Goal: Task Accomplishment & Management: Manage account settings

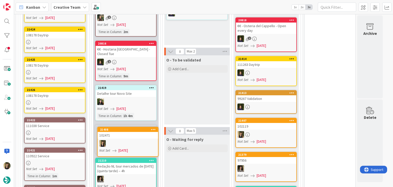
scroll to position [506, 0]
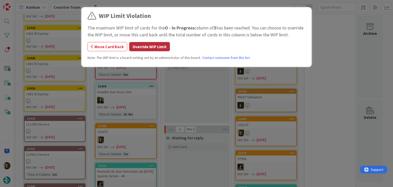
click at [144, 45] on button "Override WIP Limit" at bounding box center [149, 46] width 41 height 9
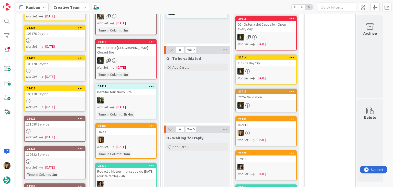
click at [134, 123] on link "21408 102471 Not Set [DATE] Time in [GEOGRAPHIC_DATA] : 16m" at bounding box center [125, 141] width 61 height 36
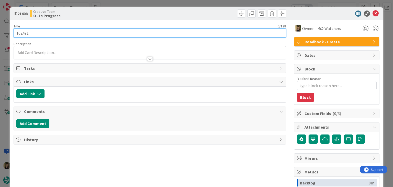
click at [20, 34] on input "102471" at bounding box center [150, 32] width 272 height 9
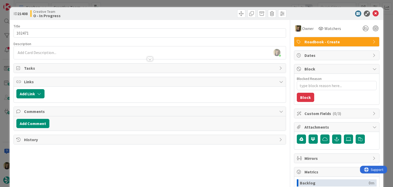
type textarea "x"
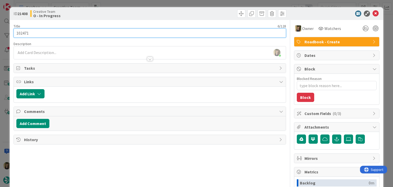
scroll to position [476, 0]
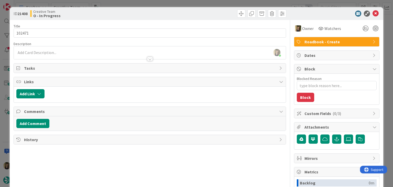
click at [57, 52] on div "[PERSON_NAME] joined 5 m ago" at bounding box center [150, 52] width 272 height 13
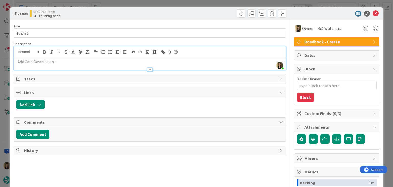
paste div
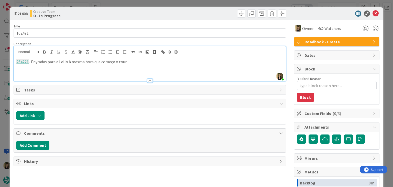
drag, startPoint x: 37, startPoint y: 62, endPoint x: 42, endPoint y: 59, distance: 5.6
click at [37, 62] on p "264221 - Enyradas para a Lello à mesma hora que começa o tour" at bounding box center [149, 62] width 267 height 6
click at [140, 61] on p "264221 - Entradas para a Lello à mesma hora que começa o tour" at bounding box center [149, 62] width 267 height 6
click at [138, 14] on div "Creative Team O - In Progress" at bounding box center [89, 13] width 118 height 8
click at [138, 2] on div "ID 21408 Creative Team O - In Progress Title 6 / 128 102471 Description [PERSON…" at bounding box center [196, 93] width 393 height 187
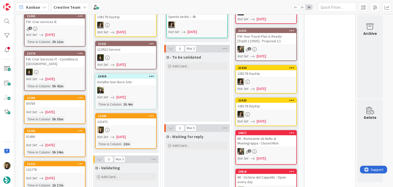
scroll to position [530, 0]
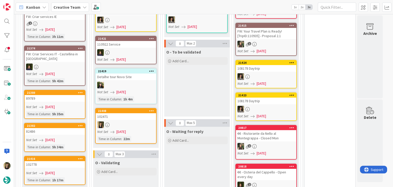
click at [139, 121] on div at bounding box center [126, 124] width 60 height 7
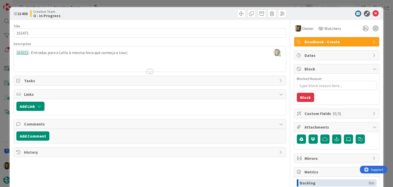
type textarea "x"
click at [134, 55] on div "[PERSON_NAME] just joined 264221 - Entradas para a Lello à mesma hora que começ…" at bounding box center [150, 58] width 272 height 25
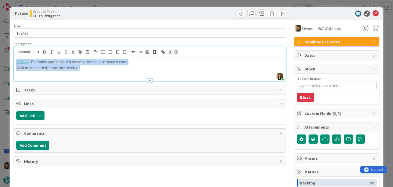
drag, startPoint x: 89, startPoint y: 67, endPoint x: 10, endPoint y: 60, distance: 78.9
click at [10, 60] on div "ID 21408 Creative Team O - In Progress Title 6 / 128 102471 Description [PERSON…" at bounding box center [196, 137] width 373 height 260
copy div "264221 - Entradas para a Lello à mesma hora que começa o tour; Welcome e transf…"
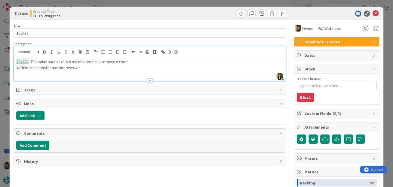
click at [164, 9] on div "ID 21408 Creative Team O - In Progress" at bounding box center [196, 13] width 373 height 13
click at [163, 4] on div "ID 21408 Creative Team O - In Progress Title 6 / 128 102471 Description [PERSON…" at bounding box center [196, 93] width 393 height 187
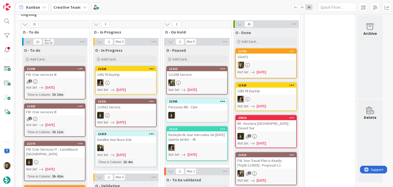
scroll to position [482, 0]
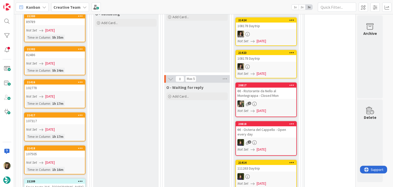
scroll to position [610, 0]
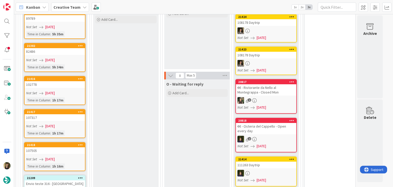
click at [77, 147] on link "21418 107505 Not Set [DATE] Time in [GEOGRAPHIC_DATA] : 1h 16m" at bounding box center [54, 156] width 61 height 29
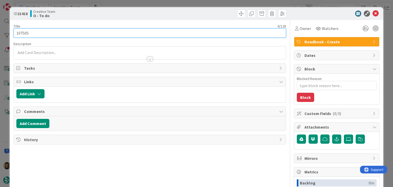
click at [25, 31] on input "107505" at bounding box center [150, 32] width 272 height 9
click at [25, 32] on input "107505" at bounding box center [150, 32] width 272 height 9
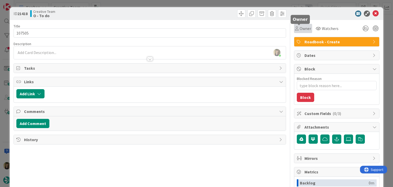
click at [295, 31] on div "Owner" at bounding box center [303, 28] width 16 height 6
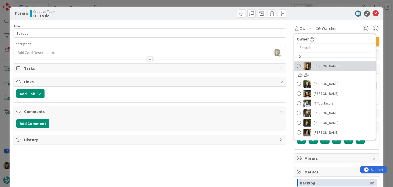
click at [320, 65] on span "[PERSON_NAME]" at bounding box center [326, 66] width 25 height 8
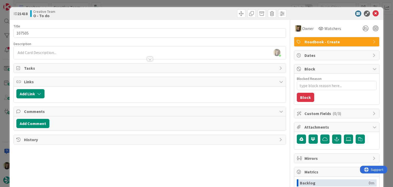
click at [207, 9] on div "ID 21418 Creative Team O - To do" at bounding box center [196, 13] width 373 height 13
drag, startPoint x: 207, startPoint y: 4, endPoint x: 202, endPoint y: 8, distance: 5.5
click at [207, 4] on div "ID 21418 Creative Team O - To do Title 6 / 128 107505 Description [PERSON_NAME]…" at bounding box center [196, 93] width 393 height 187
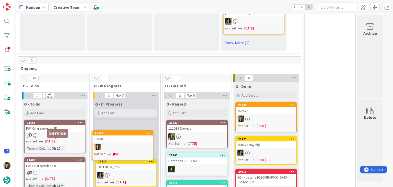
scroll to position [382, 0]
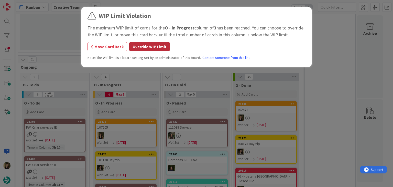
click at [146, 48] on button "Override WIP Limit" at bounding box center [149, 46] width 41 height 9
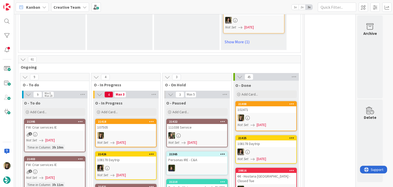
click at [142, 132] on div at bounding box center [126, 135] width 60 height 7
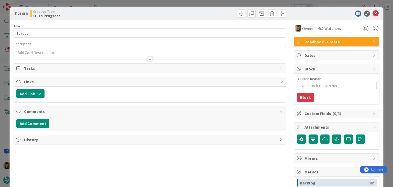
click at [168, 9] on div "ID 21418 Creative Team O - In Progress" at bounding box center [196, 13] width 373 height 13
click at [168, 3] on div "ID 21418 Creative Team O - In Progress Title 6 / 128 107505 Description Owner W…" at bounding box center [196, 93] width 393 height 187
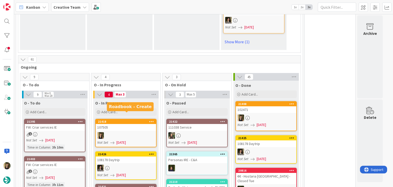
click at [128, 132] on div at bounding box center [126, 135] width 60 height 7
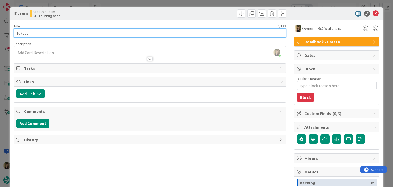
click at [20, 34] on input "107505" at bounding box center [150, 32] width 272 height 9
click at [21, 34] on input "107505" at bounding box center [150, 32] width 272 height 9
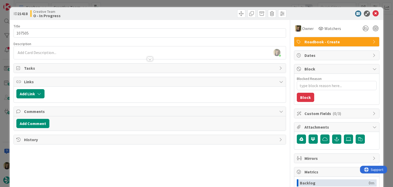
type textarea "x"
click at [68, 55] on div at bounding box center [150, 56] width 272 height 5
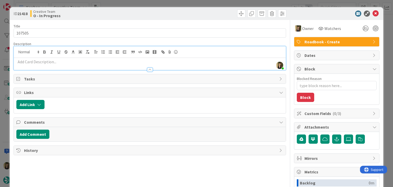
click at [56, 62] on p at bounding box center [149, 62] width 267 height 6
paste div
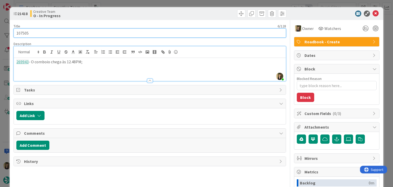
click at [25, 32] on input "107505" at bounding box center [150, 32] width 272 height 9
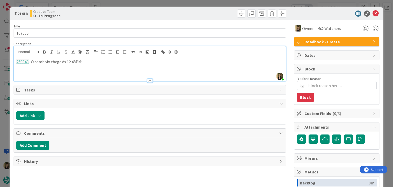
click at [109, 13] on div "Creative Team O - In Progress" at bounding box center [89, 13] width 118 height 8
click at [114, 2] on div "ID 21418 Creative Team O - In Progress Title 6 / 128 107505 Description [PERSON…" at bounding box center [196, 93] width 393 height 187
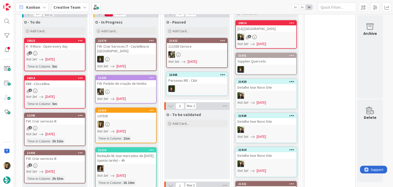
click at [191, 110] on div "O - To be validated Add Card..." at bounding box center [196, 119] width 65 height 18
click at [193, 119] on div "Add Card..." at bounding box center [196, 123] width 61 height 8
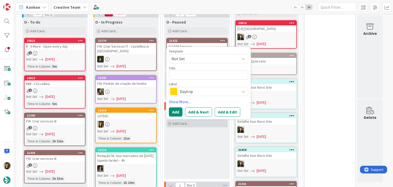
type textarea "x"
type textarea "107505"
type textarea "x"
type textarea "107505"
type textarea "x"
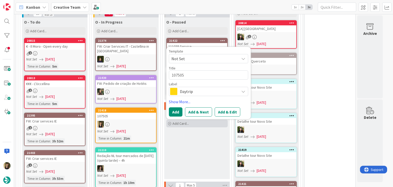
type textarea "107505 V"
type textarea "x"
type textarea "107505 Va"
type textarea "x"
type textarea "107505 Val"
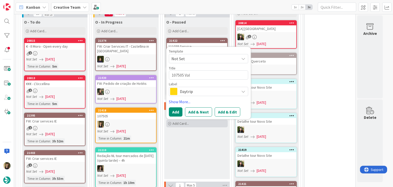
type textarea "x"
type textarea "107505 Vali"
type textarea "x"
type textarea "107505 Valid"
type textarea "x"
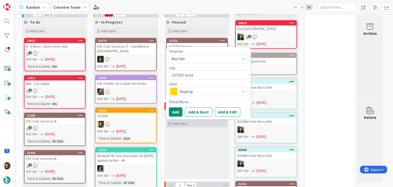
type textarea "107505 Valida"
type textarea "x"
type textarea "107505 Validat"
type textarea "x"
type textarea "107505 Validati"
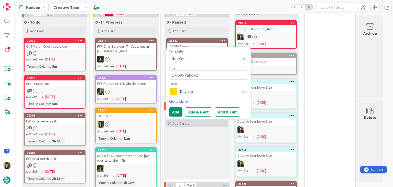
type textarea "x"
type textarea "107505 Validatio"
type textarea "x"
type textarea "107505 Validation"
click at [205, 88] on span "Daytrip" at bounding box center [208, 91] width 57 height 7
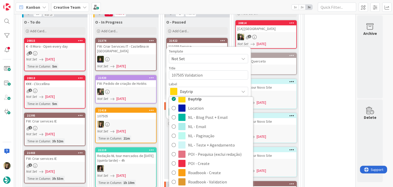
scroll to position [95, 0]
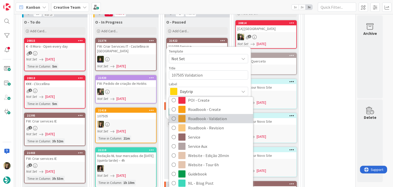
click at [213, 115] on span "Roadbook - Validation" at bounding box center [219, 119] width 62 height 8
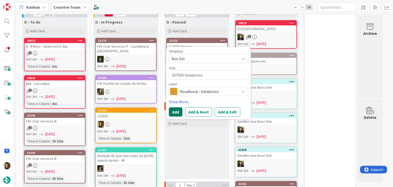
click at [174, 107] on button "Add" at bounding box center [176, 111] width 14 height 9
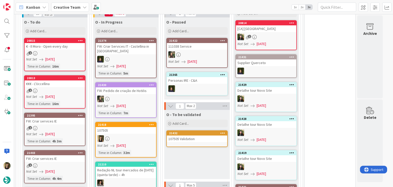
click at [128, 127] on div "107505" at bounding box center [126, 130] width 60 height 7
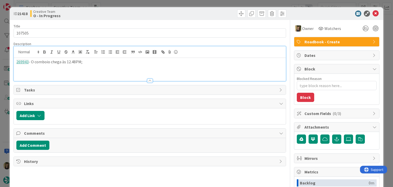
drag, startPoint x: 100, startPoint y: 51, endPoint x: 8, endPoint y: 52, distance: 92.1
click at [8, 52] on div "ID 21418 Creative Team O - In Progress Title 6 / 128 107505 Description 269943 …" at bounding box center [196, 93] width 393 height 187
copy p "269943 - O comboio chega às 12.48PM;"
click at [153, 12] on div at bounding box center [218, 13] width 135 height 8
click at [153, 3] on div "ID 21418 Creative Team O - In Progress Title 6 / 128 107505 Description 269943 …" at bounding box center [196, 93] width 393 height 187
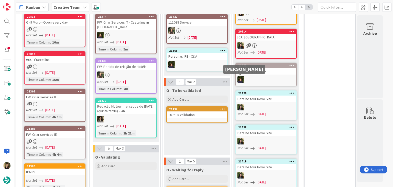
scroll to position [534, 0]
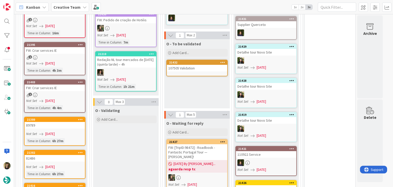
click at [196, 65] on div "107505 Validation" at bounding box center [197, 68] width 60 height 7
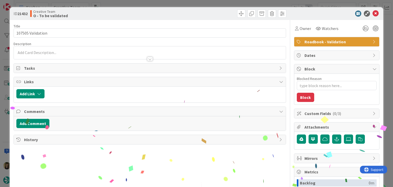
click at [81, 54] on div at bounding box center [150, 56] width 272 height 5
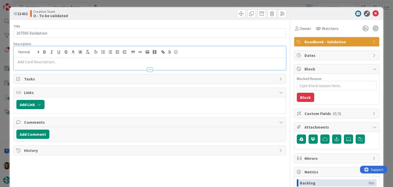
click at [76, 61] on p at bounding box center [149, 62] width 267 height 6
paste div
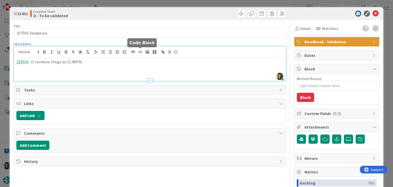
type textarea "x"
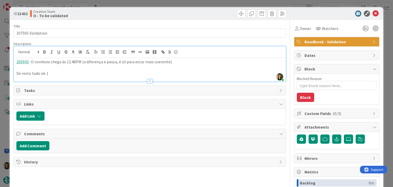
click at [104, 60] on p "269943 - O comboio chega às 12.48PM (a diferença e pouca, é só para estar mais …" at bounding box center [149, 62] width 267 height 6
drag, startPoint x: 102, startPoint y: 14, endPoint x: 106, endPoint y: 9, distance: 6.7
click at [102, 13] on div "Creative Team O - To be validated" at bounding box center [89, 13] width 118 height 8
click at [117, 4] on div "ID 21432 Creative Team O - To be validated Title 17 / 128 107505 Validation Des…" at bounding box center [196, 93] width 393 height 187
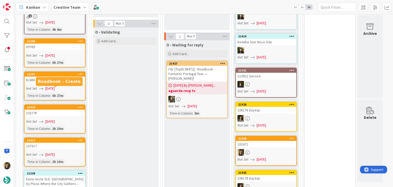
scroll to position [662, 0]
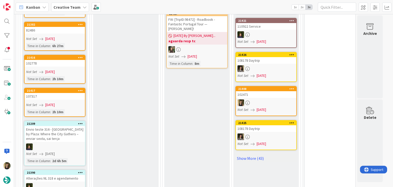
click at [75, 92] on link "21417 107317 Not Set [DATE] Time in [GEOGRAPHIC_DATA] : 2h 10m" at bounding box center [54, 102] width 61 height 29
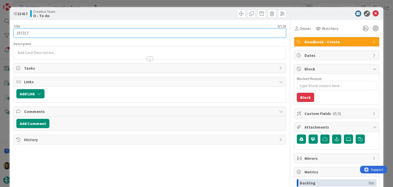
click at [24, 31] on input "107317" at bounding box center [150, 32] width 272 height 9
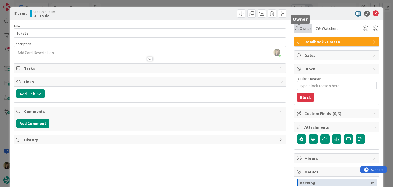
click at [302, 29] on span "Owner" at bounding box center [306, 28] width 12 height 6
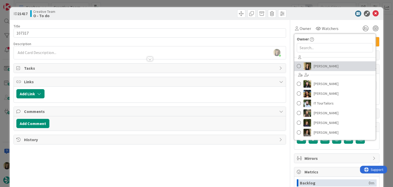
click at [323, 70] on link "[PERSON_NAME]" at bounding box center [334, 66] width 81 height 10
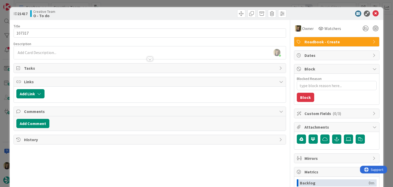
click at [202, 11] on div at bounding box center [218, 13] width 135 height 8
click at [199, 3] on div "ID 21417 Creative Team O - To do Title 6 / 128 107317 Description [PERSON_NAME]…" at bounding box center [196, 93] width 393 height 187
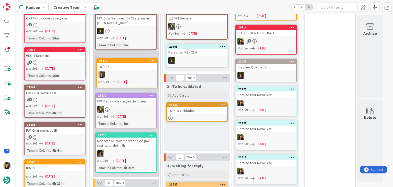
scroll to position [483, 0]
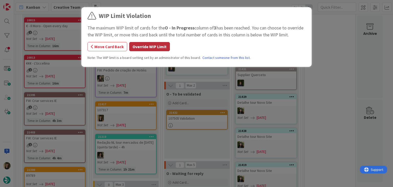
drag, startPoint x: 160, startPoint y: 50, endPoint x: 135, endPoint y: 72, distance: 32.8
click at [159, 50] on button "Override WIP Limit" at bounding box center [149, 46] width 41 height 9
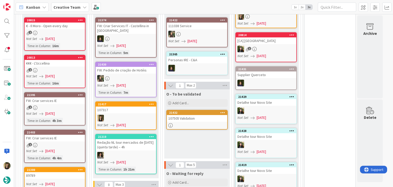
click at [147, 115] on div at bounding box center [126, 118] width 60 height 7
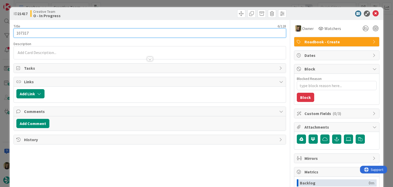
click at [17, 33] on input "107317" at bounding box center [150, 32] width 272 height 9
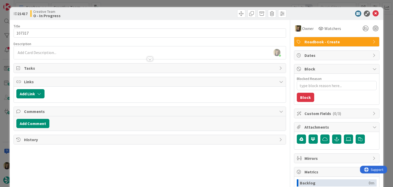
type textarea "x"
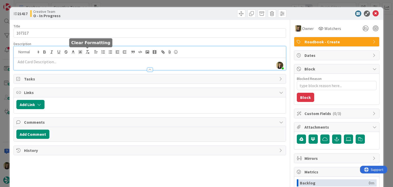
click at [86, 52] on div "[PERSON_NAME] joined 19 m ago" at bounding box center [150, 58] width 272 height 24
paste div
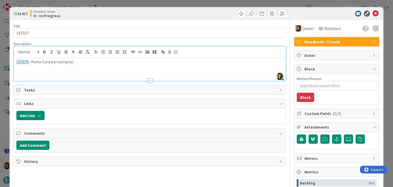
scroll to position [444, 0]
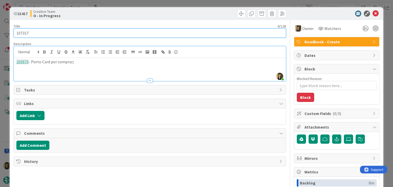
click at [21, 33] on input "107317" at bounding box center [150, 32] width 272 height 9
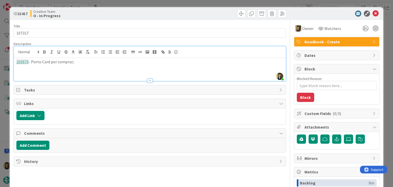
drag, startPoint x: 130, startPoint y: 15, endPoint x: 130, endPoint y: 7, distance: 7.7
click at [130, 14] on div "Creative Team O - In Progress" at bounding box center [89, 13] width 118 height 8
click at [130, 3] on div "ID 21417 Creative Team O - In Progress Title 6 / 128 107317 Description [PERSON…" at bounding box center [196, 93] width 393 height 187
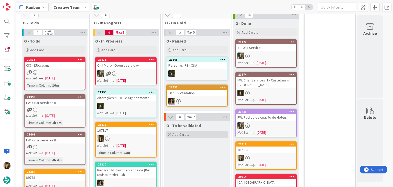
click at [199, 130] on div "Add Card..." at bounding box center [196, 134] width 61 height 8
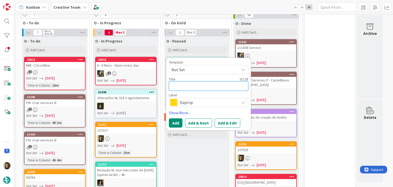
paste textarea "107317"
type textarea "x"
type textarea "107317"
type textarea "x"
type textarea "107317"
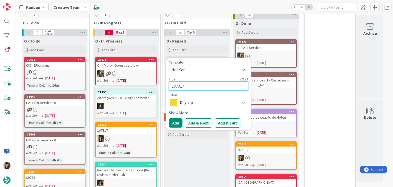
type textarea "x"
type textarea "107317 V"
type textarea "x"
type textarea "107317 Va"
type textarea "x"
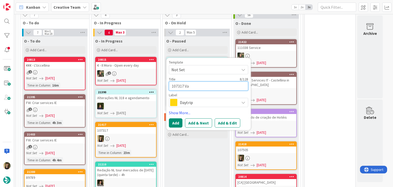
type textarea "107317 Val"
type textarea "x"
type textarea "107317 Valid"
type textarea "x"
type textarea "107317 Validq"
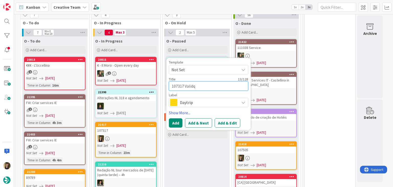
type textarea "x"
type textarea "107317 Validqt"
type textarea "x"
type textarea "107317 Validqti"
type textarea "x"
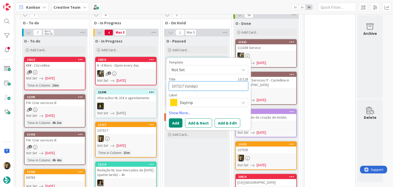
type textarea "107317 Validqtio"
type textarea "x"
type textarea "107317 Validqtio"
type textarea "x"
type textarea "107317 Validqti"
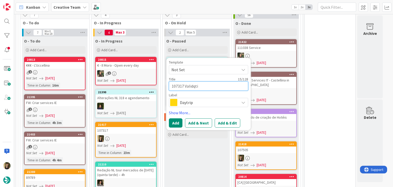
type textarea "x"
type textarea "107317 Validqt"
type textarea "x"
type textarea "107317 Validq"
type textarea "x"
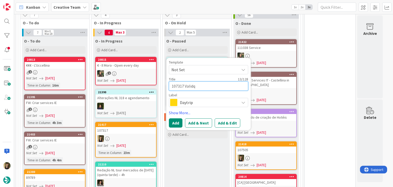
type textarea "107317 Valid"
type textarea "x"
type textarea "107317 Valida"
type textarea "x"
type textarea "107317 Validat"
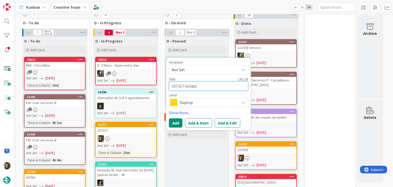
type textarea "x"
type textarea "107317 Validati"
type textarea "x"
type textarea "107317 Validatio"
type textarea "x"
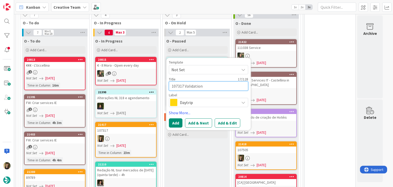
type textarea "107317 Validation"
click at [207, 99] on span "Daytrip" at bounding box center [208, 102] width 57 height 7
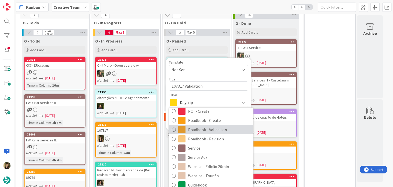
click at [219, 126] on span "Roadbook - Validation" at bounding box center [219, 130] width 62 height 8
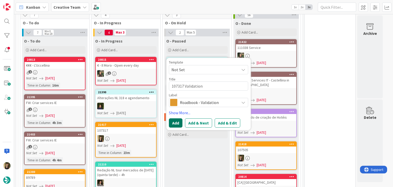
click at [178, 118] on button "Add" at bounding box center [176, 122] width 14 height 9
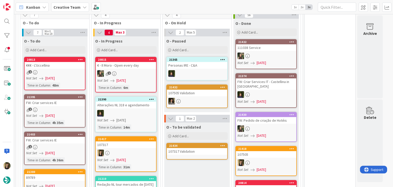
click at [132, 149] on div at bounding box center [126, 152] width 60 height 7
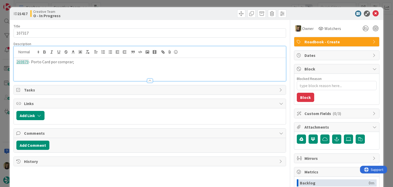
drag, startPoint x: 69, startPoint y: 54, endPoint x: 2, endPoint y: 57, distance: 67.1
click at [2, 57] on div "ID 21417 Creative Team O - In Progress Title 6 / 128 107317 Description 269879 …" at bounding box center [196, 93] width 393 height 187
copy p "269879 - Porto Card por comprar;"
click at [122, 15] on div "Creative Team O - In Progress" at bounding box center [89, 13] width 118 height 8
click at [125, 6] on div "ID 21417 Creative Team O - In Progress Title 6 / 128 107317 Description 269879 …" at bounding box center [196, 93] width 393 height 187
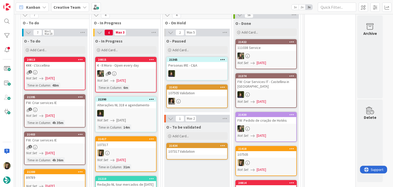
click at [195, 148] on div "107317 Validation" at bounding box center [197, 151] width 60 height 7
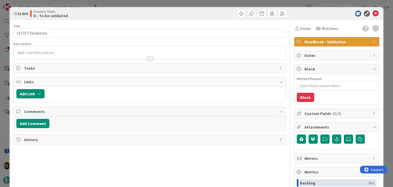
type textarea "x"
click at [52, 57] on div at bounding box center [150, 56] width 272 height 5
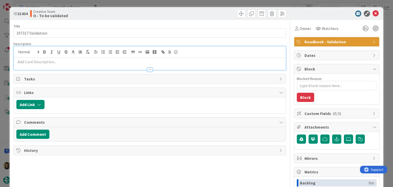
click at [57, 63] on p at bounding box center [149, 62] width 267 height 6
paste div
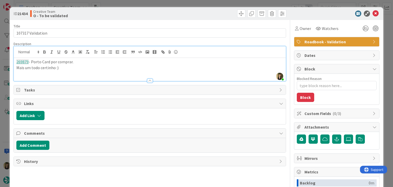
drag, startPoint x: 144, startPoint y: 13, endPoint x: 144, endPoint y: 2, distance: 11.0
click at [144, 13] on div "Creative Team O - To be validated" at bounding box center [89, 13] width 118 height 8
click at [145, 2] on div "ID 21434 Creative Team O - To be validated Title 17 / 128 107317 Validation Des…" at bounding box center [196, 93] width 393 height 187
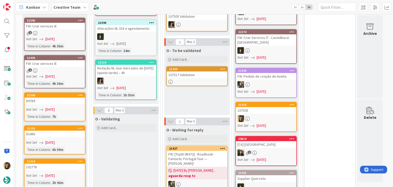
scroll to position [534, 0]
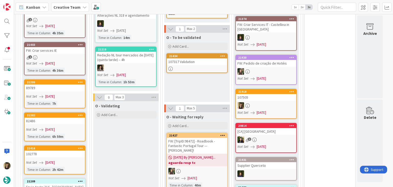
click at [75, 92] on link "21380 89789 Not Set [DATE] Time in [GEOGRAPHIC_DATA] : 7h" at bounding box center [54, 93] width 61 height 29
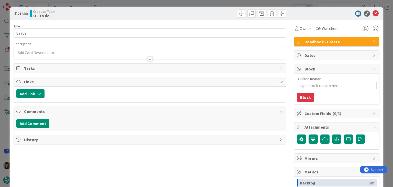
click at [195, 4] on div "ID 21380 Creative Team O - To do Title 5 / 128 89789 Description Owner Watchers…" at bounding box center [196, 93] width 393 height 187
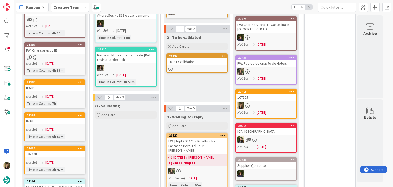
click at [75, 160] on div "Not Set [DATE]" at bounding box center [55, 162] width 59 height 5
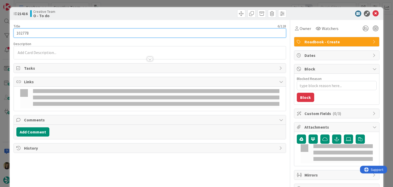
click at [21, 33] on input "102778" at bounding box center [150, 32] width 272 height 9
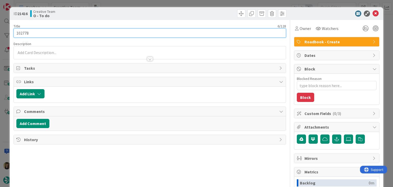
click at [21, 33] on input "102778" at bounding box center [150, 32] width 272 height 9
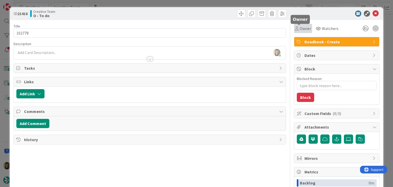
click at [295, 31] on div "Owner" at bounding box center [303, 28] width 16 height 6
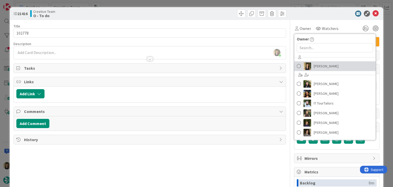
drag, startPoint x: 324, startPoint y: 64, endPoint x: 292, endPoint y: 47, distance: 36.1
click at [324, 64] on span "[PERSON_NAME]" at bounding box center [326, 66] width 25 height 8
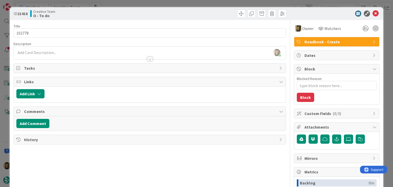
click at [219, 8] on div "ID 21416 Creative Team O - To do" at bounding box center [196, 13] width 373 height 13
click at [217, 6] on div "ID 21416 Creative Team O - To do Title 6 / 128 102778 Description [PERSON_NAME]…" at bounding box center [196, 93] width 393 height 187
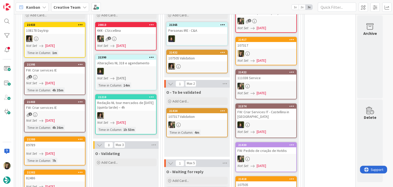
scroll to position [536, 0]
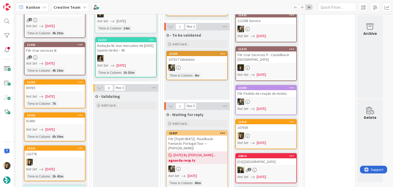
click at [198, 79] on div "O - To be validated Add Card... Template Not Set Title 0 / 128 Label Daytrip Ac…" at bounding box center [196, 64] width 65 height 69
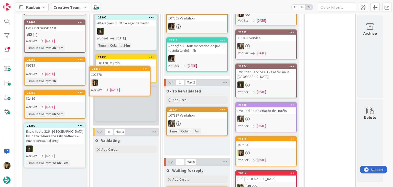
scroll to position [517, 0]
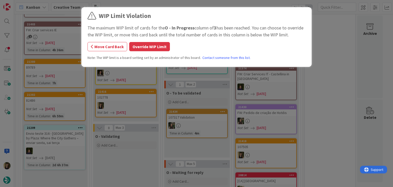
click at [149, 47] on button "Override WIP Limit" at bounding box center [149, 46] width 41 height 9
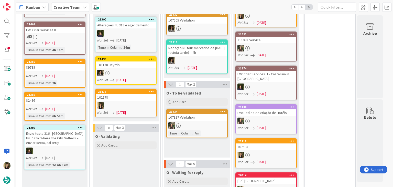
click at [140, 102] on div at bounding box center [126, 105] width 60 height 7
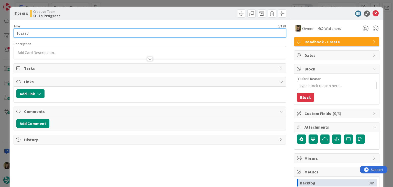
click at [26, 33] on input "102778" at bounding box center [150, 32] width 272 height 9
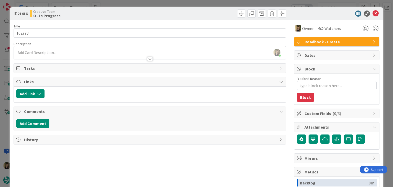
click at [105, 10] on div "Creative Team O - In Progress" at bounding box center [89, 13] width 118 height 8
click at [108, 4] on div "ID 21416 Creative Team O - In Progress Title 6 / 128 102778 Description [PERSON…" at bounding box center [196, 93] width 393 height 187
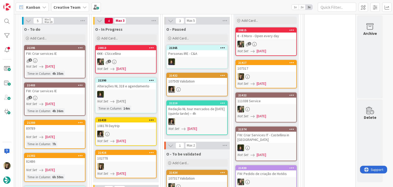
scroll to position [414, 0]
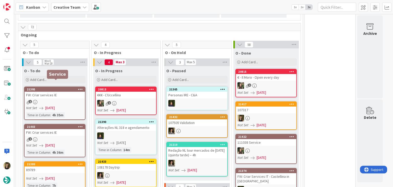
click at [72, 92] on div "FW: Criar services IE" at bounding box center [55, 95] width 60 height 7
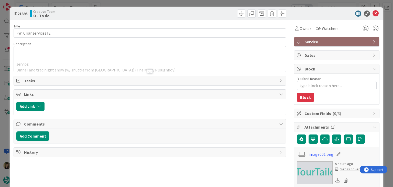
click at [149, 69] on div at bounding box center [150, 71] width 6 height 4
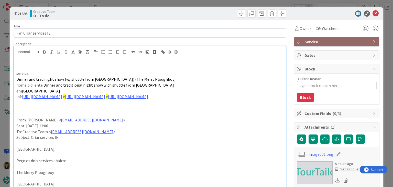
click at [156, 16] on div at bounding box center [218, 13] width 135 height 8
click at [152, 3] on div "ID 21395 Creative Team O - To do Title 21 / 128 FW: Criar services IE Descripti…" at bounding box center [196, 93] width 393 height 187
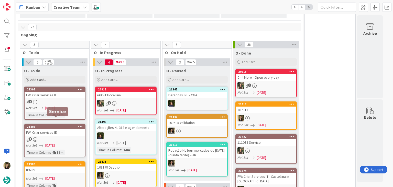
click at [68, 129] on div "FW: Criar services IE" at bounding box center [55, 132] width 60 height 7
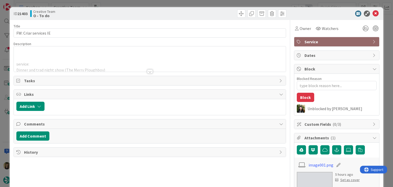
click at [147, 69] on div at bounding box center [150, 71] width 6 height 4
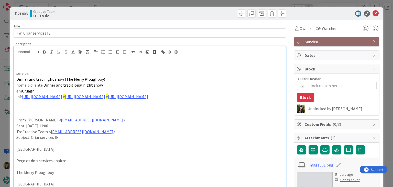
click at [149, 5] on div "ID 21403 Creative Team O - To do Title 21 / 128 FW: Criar services IE Descripti…" at bounding box center [196, 93] width 393 height 187
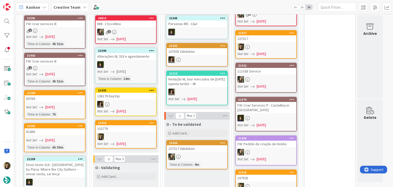
scroll to position [486, 0]
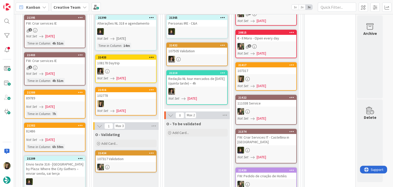
click at [132, 100] on div at bounding box center [126, 103] width 60 height 7
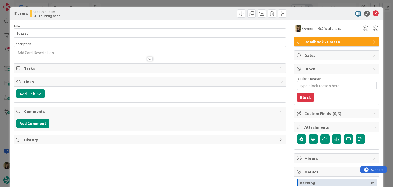
type textarea "x"
click at [75, 51] on p at bounding box center [149, 53] width 267 height 6
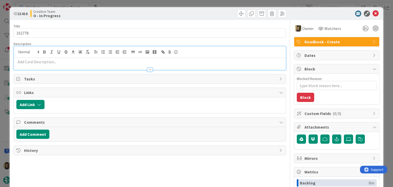
click at [70, 61] on p at bounding box center [149, 62] width 267 height 6
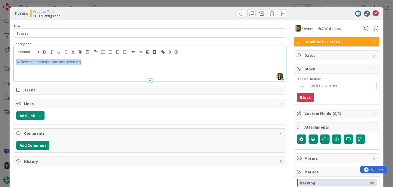
drag, startPoint x: 92, startPoint y: 66, endPoint x: 10, endPoint y: 64, distance: 82.1
click at [10, 64] on div "ID 21416 Creative Team O - In Progress Title 6 / 128 102778 Description [PERSON…" at bounding box center [196, 137] width 373 height 260
copy p "Welcome e transfer out por reservar;"
drag, startPoint x: 178, startPoint y: 14, endPoint x: 177, endPoint y: 6, distance: 7.3
click at [178, 13] on div at bounding box center [218, 13] width 135 height 8
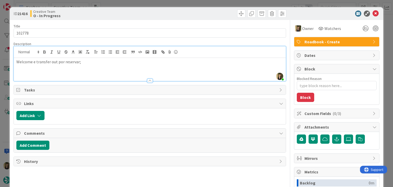
click at [177, 5] on div "ID 21416 Creative Team O - In Progress Title 6 / 128 102778 Description [PERSON…" at bounding box center [196, 93] width 393 height 187
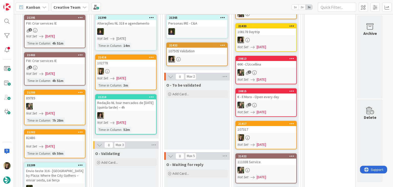
click at [147, 75] on div "Not Set [DATE]" at bounding box center [126, 77] width 59 height 5
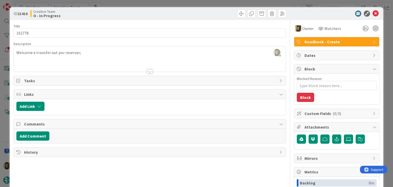
click at [217, 12] on div at bounding box center [218, 13] width 135 height 8
click at [213, 4] on div "ID 21416 Creative Team O - In Progress Title 6 / 128 102778 Description [PERSON…" at bounding box center [196, 93] width 393 height 187
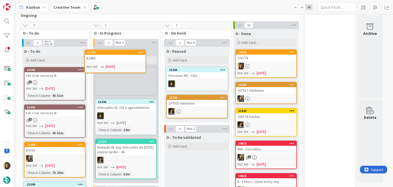
scroll to position [428, 0]
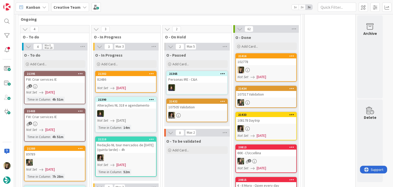
click at [139, 76] on div "82486" at bounding box center [126, 79] width 60 height 7
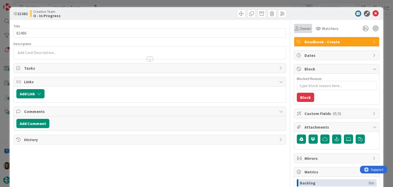
click at [303, 27] on span "Owner" at bounding box center [306, 28] width 12 height 6
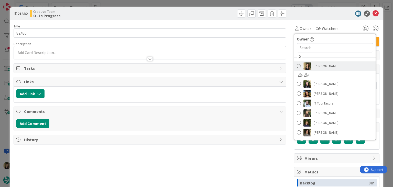
click at [315, 62] on link "[PERSON_NAME]" at bounding box center [334, 66] width 81 height 10
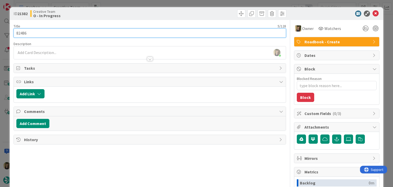
click at [22, 32] on input "82486" at bounding box center [150, 32] width 272 height 9
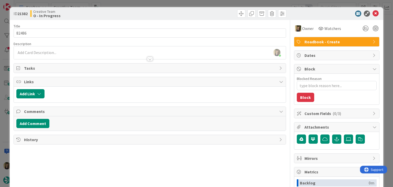
drag, startPoint x: 121, startPoint y: 12, endPoint x: 125, endPoint y: 4, distance: 8.7
click at [121, 12] on div "Creative Team O - In Progress" at bounding box center [89, 13] width 118 height 8
click at [126, 3] on div "ID 21382 Creative Team O - In Progress Title 5 / 128 82486 Description [PERSON_…" at bounding box center [196, 93] width 393 height 187
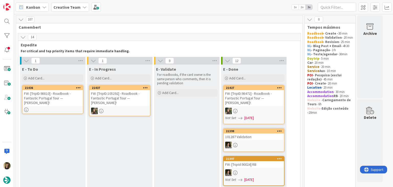
click at [71, 106] on link "21436 FW: [TripID:98810] - Roadbook - Fantastic Portugal Tour — [PERSON_NAME]!" at bounding box center [52, 99] width 61 height 29
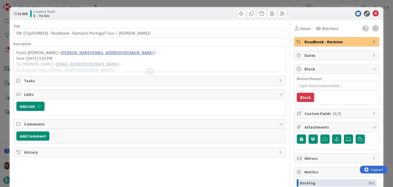
click at [147, 72] on div at bounding box center [150, 71] width 6 height 4
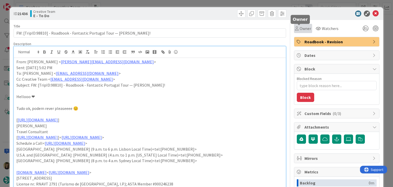
drag, startPoint x: 297, startPoint y: 30, endPoint x: 298, endPoint y: 32, distance: 2.6
click at [300, 30] on span "Owner" at bounding box center [306, 28] width 12 height 6
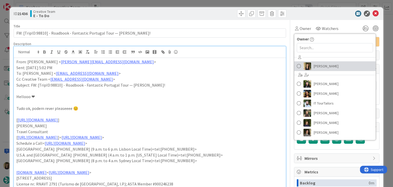
click at [317, 69] on span "[PERSON_NAME]" at bounding box center [326, 66] width 25 height 8
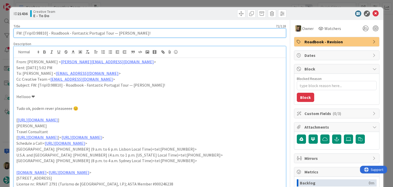
click at [41, 34] on input "FW: [TripID:98810] - Roadbook - Fantastic Portugal Tour — [PERSON_NAME]!" at bounding box center [150, 32] width 272 height 9
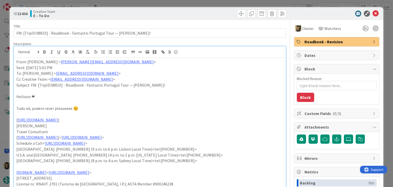
click at [150, 8] on div "ID 21436 Creative Team E - To Do" at bounding box center [196, 13] width 373 height 13
click at [151, 3] on div "ID 21436 Creative Team E - To Do Title 72 / 128 FW: [TripID:98810] - Roadbook -…" at bounding box center [196, 93] width 393 height 187
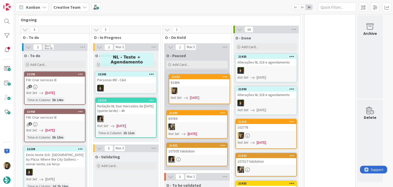
scroll to position [425, 0]
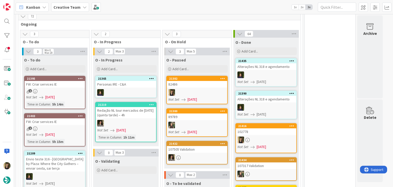
click at [204, 89] on div at bounding box center [197, 92] width 60 height 7
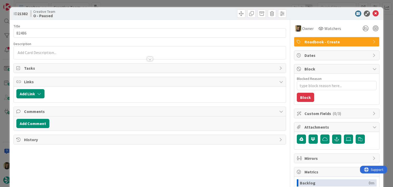
type textarea "x"
click at [54, 56] on div at bounding box center [150, 56] width 272 height 5
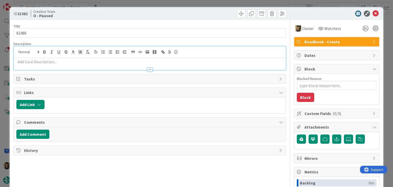
click at [54, 64] on p at bounding box center [149, 62] width 267 height 6
paste div
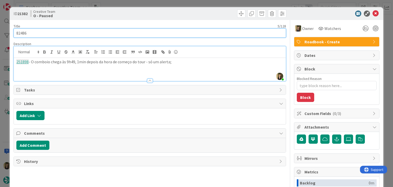
click at [20, 33] on input "82486" at bounding box center [150, 32] width 272 height 9
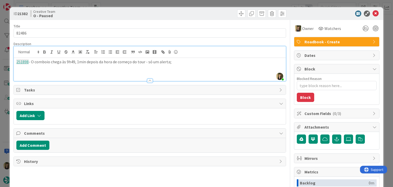
click at [107, 13] on div "Creative Team O - Paused" at bounding box center [89, 13] width 118 height 8
click at [113, 4] on div "ID 21382 Creative Team O - Paused Title 5 / 128 82486 Description [PERSON_NAME]…" at bounding box center [196, 93] width 393 height 187
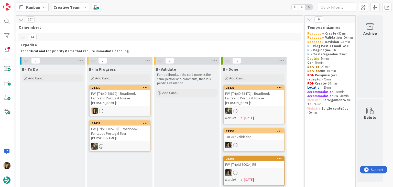
click at [124, 103] on div "FW: [TripID:98810] - Roadbook - Fantastic Portugal Tour — [PERSON_NAME]!" at bounding box center [120, 98] width 60 height 16
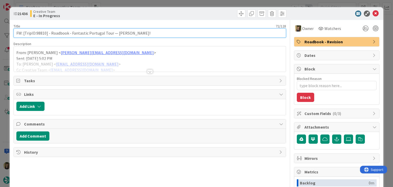
click at [41, 34] on input "FW: [TripID:98810] - Roadbook - Fantastic Portugal Tour — [PERSON_NAME]!" at bounding box center [150, 32] width 272 height 9
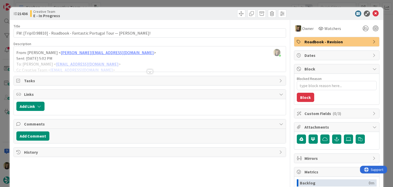
click at [147, 70] on div at bounding box center [150, 71] width 6 height 4
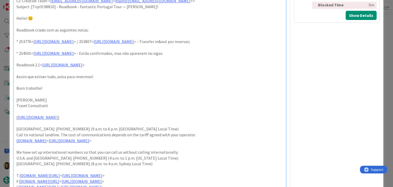
scroll to position [179, 0]
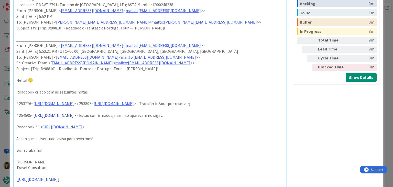
click at [74, 118] on link "[URL][DOMAIN_NAME]" at bounding box center [54, 115] width 40 height 5
click at [89, 131] on link "[URL][DOMAIN_NAME]" at bounding box center [72, 130] width 35 height 7
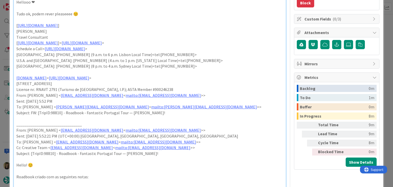
scroll to position [0, 0]
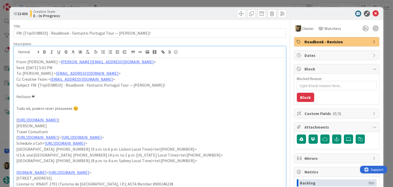
click at [195, 11] on div at bounding box center [218, 13] width 135 height 8
click at [192, 2] on div "ID 21436 Creative Team E - In Progress Title 72 / 128 FW: [TripID:98810] - Road…" at bounding box center [196, 93] width 393 height 187
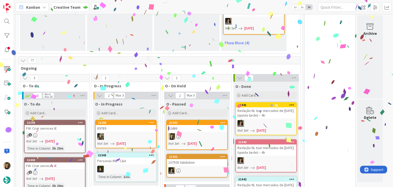
scroll to position [435, 0]
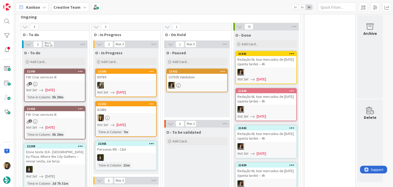
click at [141, 106] on div "82486" at bounding box center [126, 109] width 60 height 7
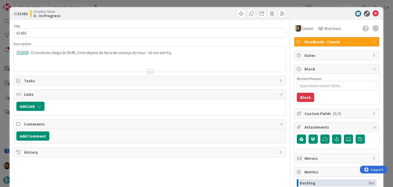
drag, startPoint x: 140, startPoint y: 12, endPoint x: 137, endPoint y: 9, distance: 3.6
click at [140, 12] on div "Creative Team O - In Progress" at bounding box center [89, 13] width 118 height 8
click at [181, 8] on div "ID 21382 Creative Team O - In Progress" at bounding box center [196, 13] width 373 height 13
click at [181, 2] on div "ID 21382 Creative Team O - In Progress Title 5 / 128 82486 Description [GEOGRAP…" at bounding box center [196, 93] width 393 height 187
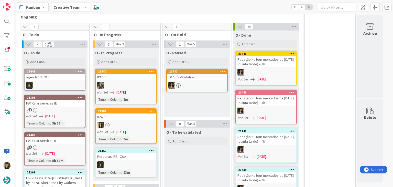
click at [135, 122] on div at bounding box center [126, 125] width 60 height 7
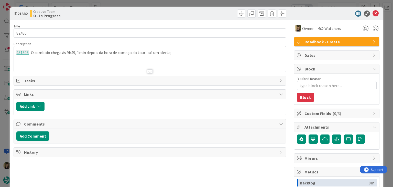
click at [219, 10] on div at bounding box center [218, 13] width 135 height 8
click at [216, 4] on div "ID 21382 Creative Team O - In Progress Title 5 / 128 82486 Description 251898 -…" at bounding box center [196, 93] width 393 height 187
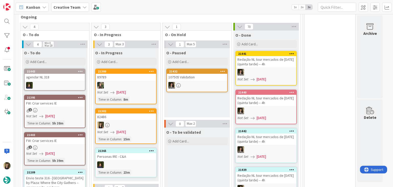
click at [146, 113] on div "82486" at bounding box center [126, 116] width 60 height 7
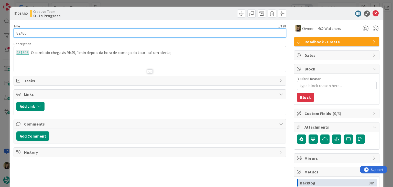
click at [22, 35] on input "82486" at bounding box center [150, 32] width 272 height 9
click at [22, 34] on input "82486" at bounding box center [150, 32] width 272 height 9
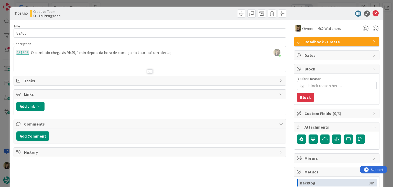
drag, startPoint x: 138, startPoint y: 14, endPoint x: 140, endPoint y: 10, distance: 4.9
click at [138, 14] on div "Creative Team O - In Progress" at bounding box center [89, 13] width 118 height 8
click at [142, 6] on div "ID 21382 Creative Team O - In Progress Title 5 / 128 82486 Description [PERSON_…" at bounding box center [196, 93] width 393 height 187
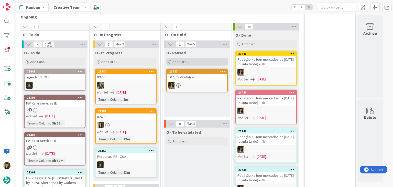
click at [194, 58] on div "Add Card..." at bounding box center [196, 62] width 61 height 8
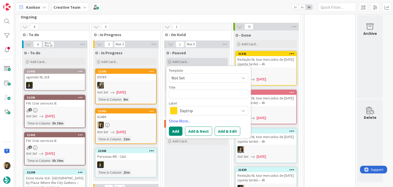
type textarea "x"
type textarea "82486"
type textarea "x"
type textarea "82486"
type textarea "x"
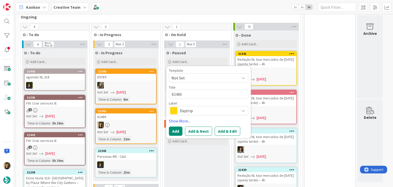
type textarea "82486 c"
type textarea "x"
type textarea "82486 co"
type textarea "x"
type textarea "82486 con"
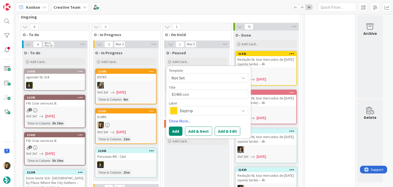
type textarea "x"
type textarea "82486 cont"
type textarea "x"
type textarea "82486 conti"
type textarea "x"
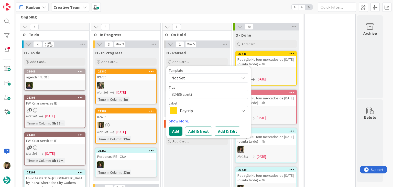
type textarea "82486 contin"
type textarea "x"
type textarea "82486 continu"
type textarea "x"
type textarea "82486 continua"
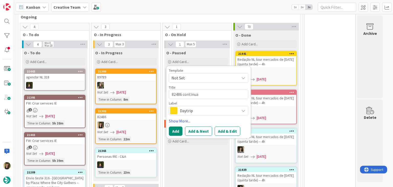
type textarea "x"
type textarea "82486 continuaç"
type textarea "x"
type textarea "82486 continuaçã"
type textarea "x"
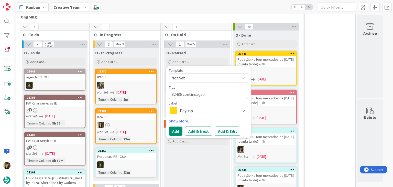
type textarea "82486 continuação"
click at [197, 107] on span "Daytrip" at bounding box center [208, 110] width 57 height 7
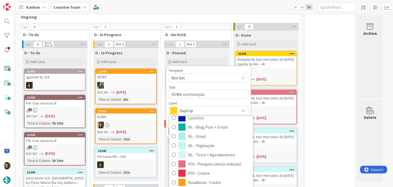
scroll to position [77, 0]
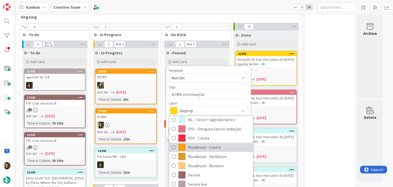
click at [211, 144] on span "Roadbook - Create" at bounding box center [219, 148] width 62 height 8
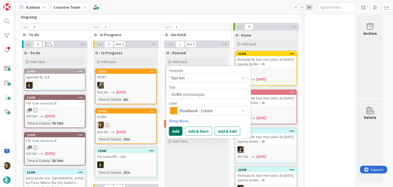
drag, startPoint x: 177, startPoint y: 123, endPoint x: 170, endPoint y: 119, distance: 7.6
click at [176, 126] on button "Add" at bounding box center [176, 130] width 14 height 9
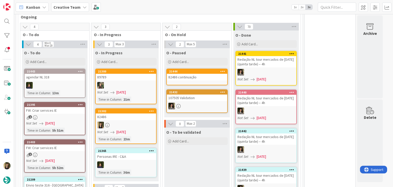
click at [144, 122] on div at bounding box center [126, 125] width 60 height 7
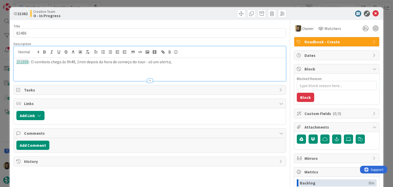
drag, startPoint x: 181, startPoint y: 54, endPoint x: 9, endPoint y: 58, distance: 172.2
click at [9, 58] on div "ID 21382 Creative Team O - In Progress Title 5 / 128 82486 Description 251898 -…" at bounding box center [196, 93] width 393 height 187
copy p "251898 - O comboio chega às 9h49, 1min depois da hora de começo do tour - só um…"
drag, startPoint x: 133, startPoint y: 13, endPoint x: 134, endPoint y: 6, distance: 7.3
click at [133, 12] on div "Creative Team O - In Progress" at bounding box center [89, 13] width 118 height 8
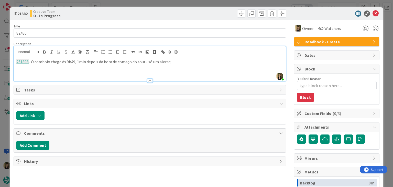
drag, startPoint x: 134, startPoint y: 5, endPoint x: 147, endPoint y: 19, distance: 18.5
click at [135, 5] on div "ID 21382 Creative Team O - In Progress Title 5 / 128 82486 Description [PERSON_…" at bounding box center [196, 93] width 393 height 187
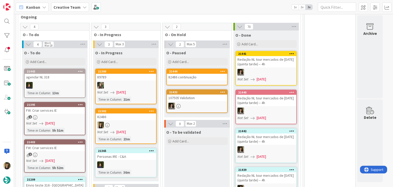
click at [201, 74] on link "21444 82486 continuação" at bounding box center [196, 77] width 61 height 17
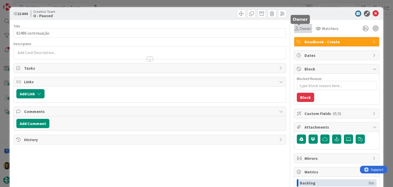
click at [304, 29] on span "Owner" at bounding box center [306, 28] width 12 height 6
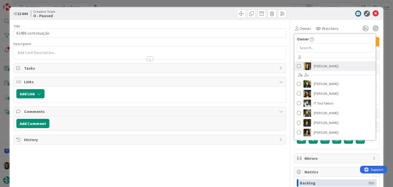
click at [319, 67] on span "[PERSON_NAME]" at bounding box center [326, 66] width 25 height 8
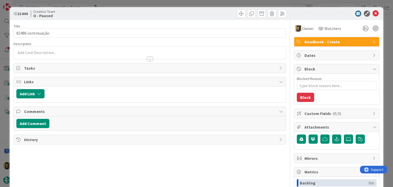
click at [110, 50] on div at bounding box center [150, 52] width 272 height 13
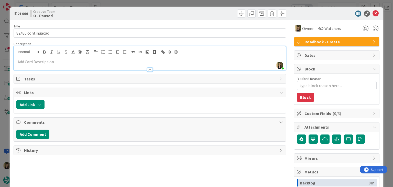
click at [78, 60] on p at bounding box center [149, 62] width 267 height 6
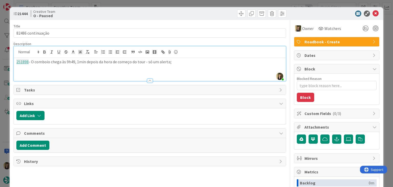
drag, startPoint x: 186, startPoint y: 14, endPoint x: 188, endPoint y: 2, distance: 11.9
click at [186, 13] on div at bounding box center [218, 13] width 135 height 8
click at [188, 2] on div "ID 21444 Creative Team O - Paused Title 17 / 128 82486 continuação Description …" at bounding box center [196, 93] width 393 height 187
type textarea "x"
